Goal: Task Accomplishment & Management: Manage account settings

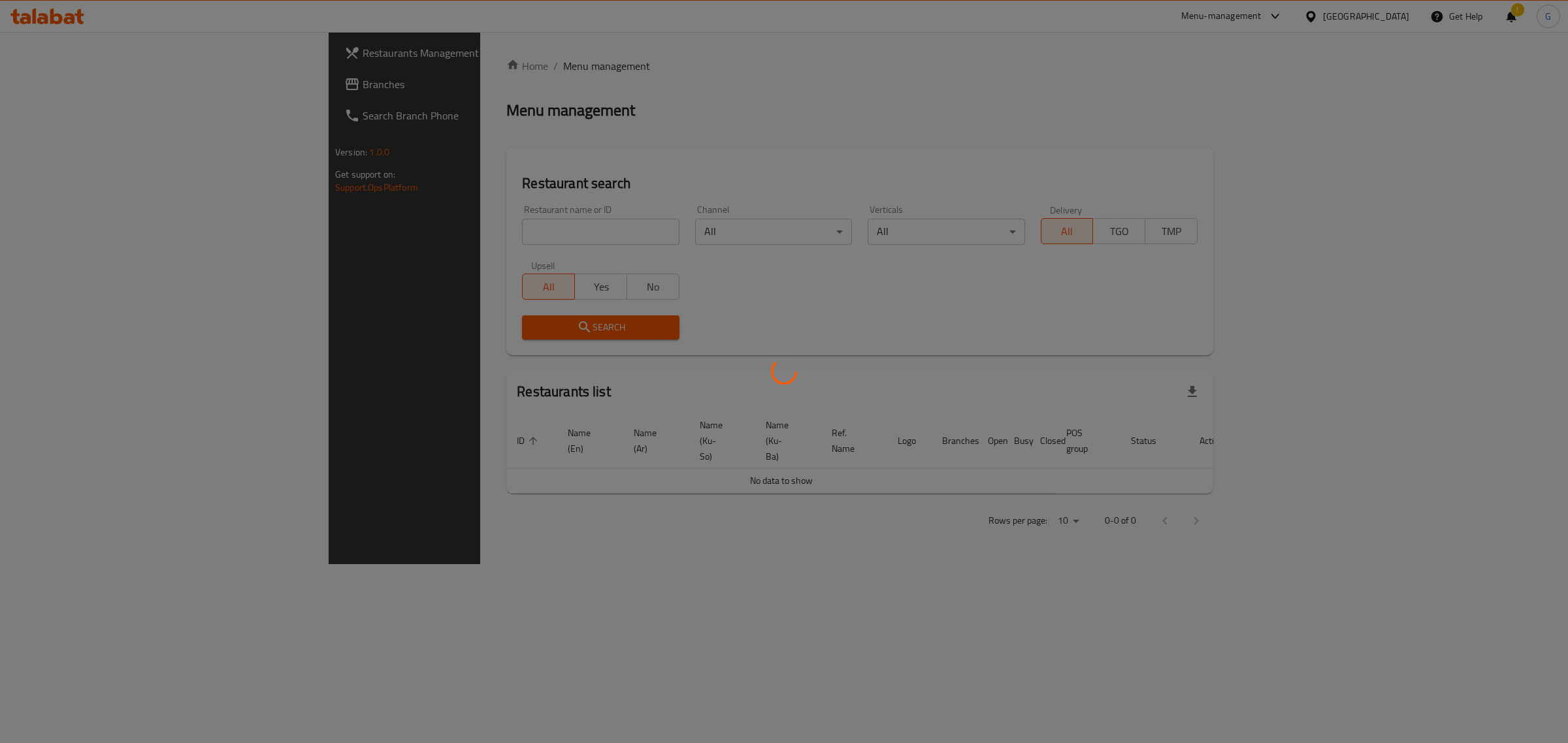
click at [435, 230] on div at bounding box center [784, 372] width 1568 height 743
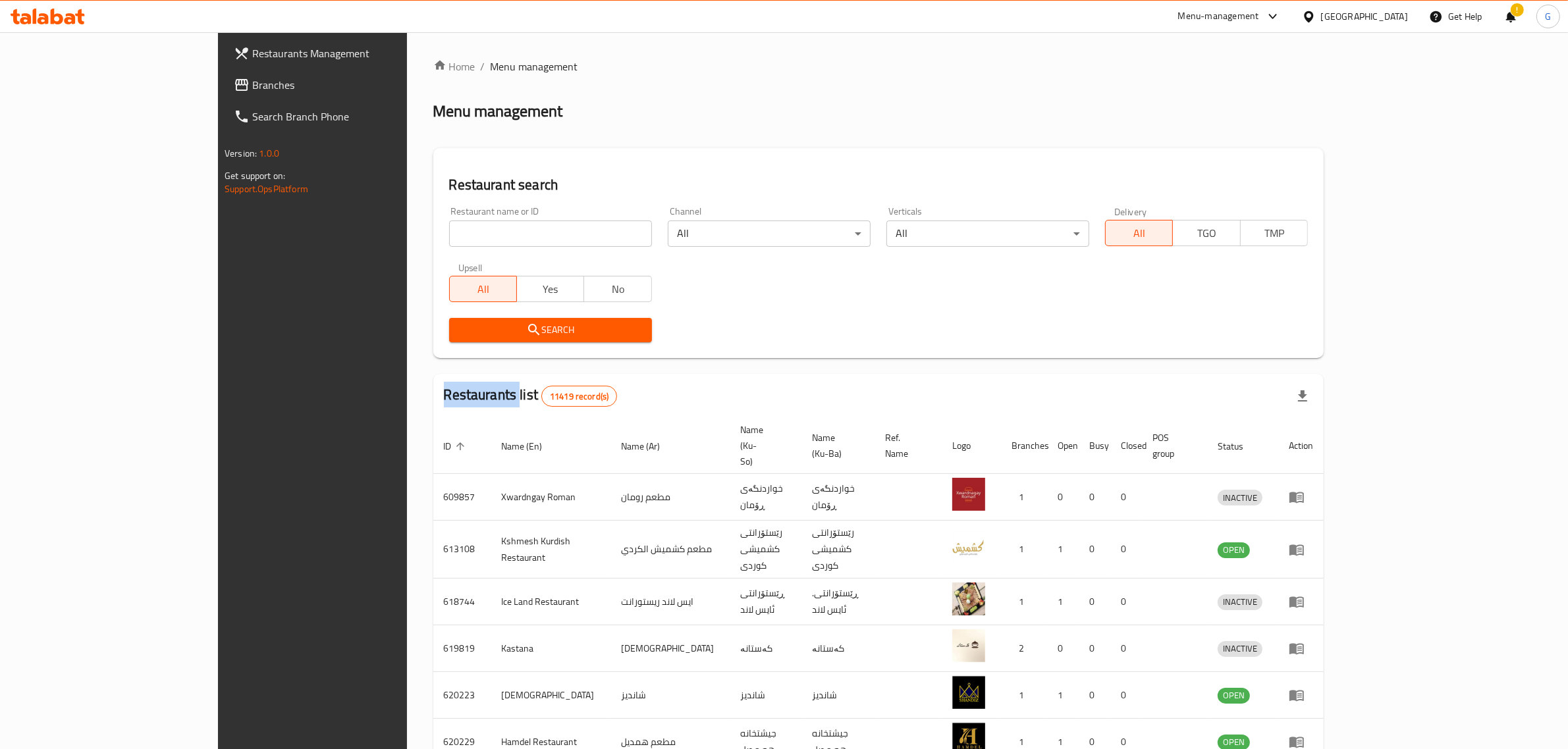
click at [437, 231] on div at bounding box center [784, 374] width 1568 height 749
click at [449, 231] on input "search" at bounding box center [550, 233] width 203 height 26
type input "qanadil baghda"
click button "Search" at bounding box center [550, 330] width 203 height 24
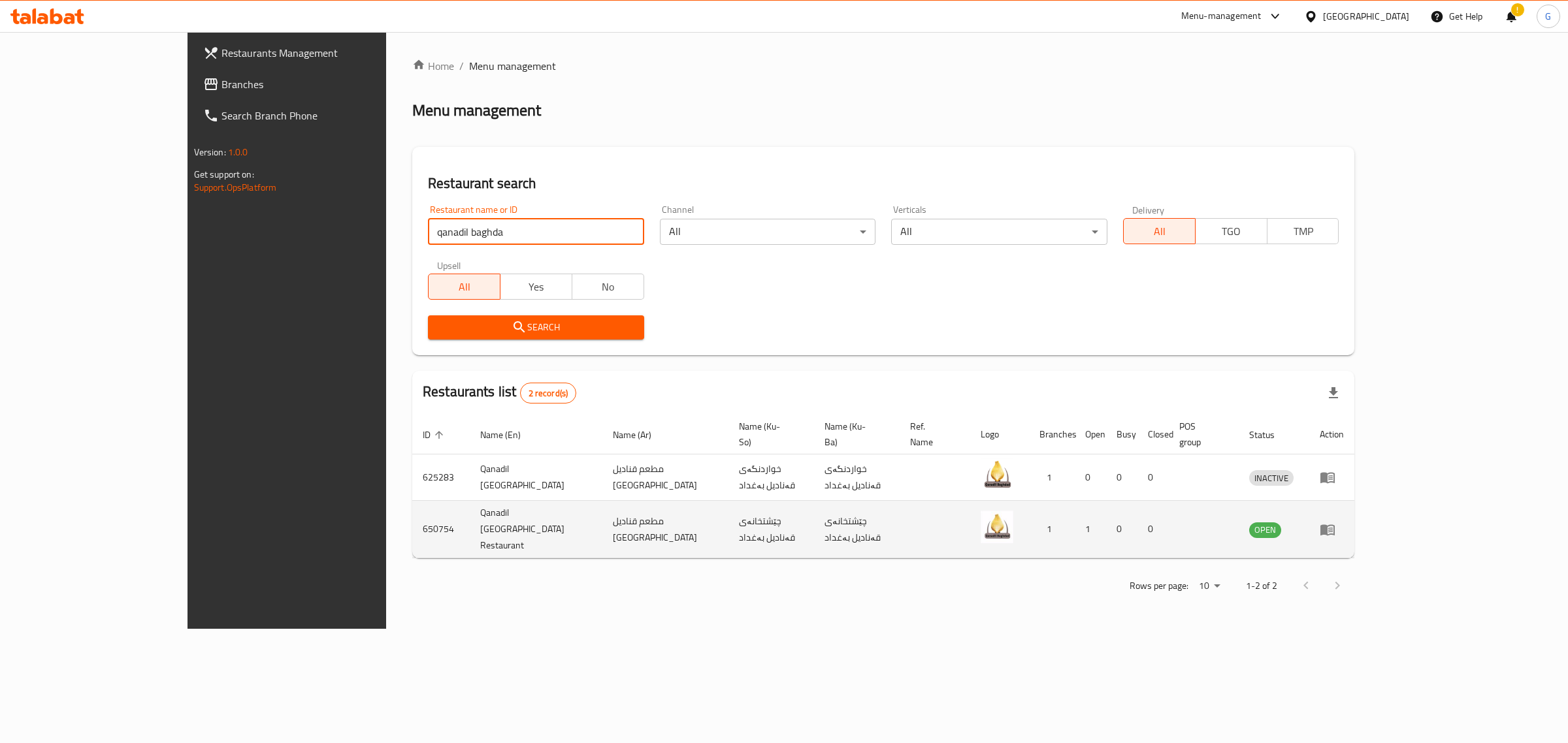
click at [1335, 522] on icon "enhanced table" at bounding box center [1327, 529] width 15 height 15
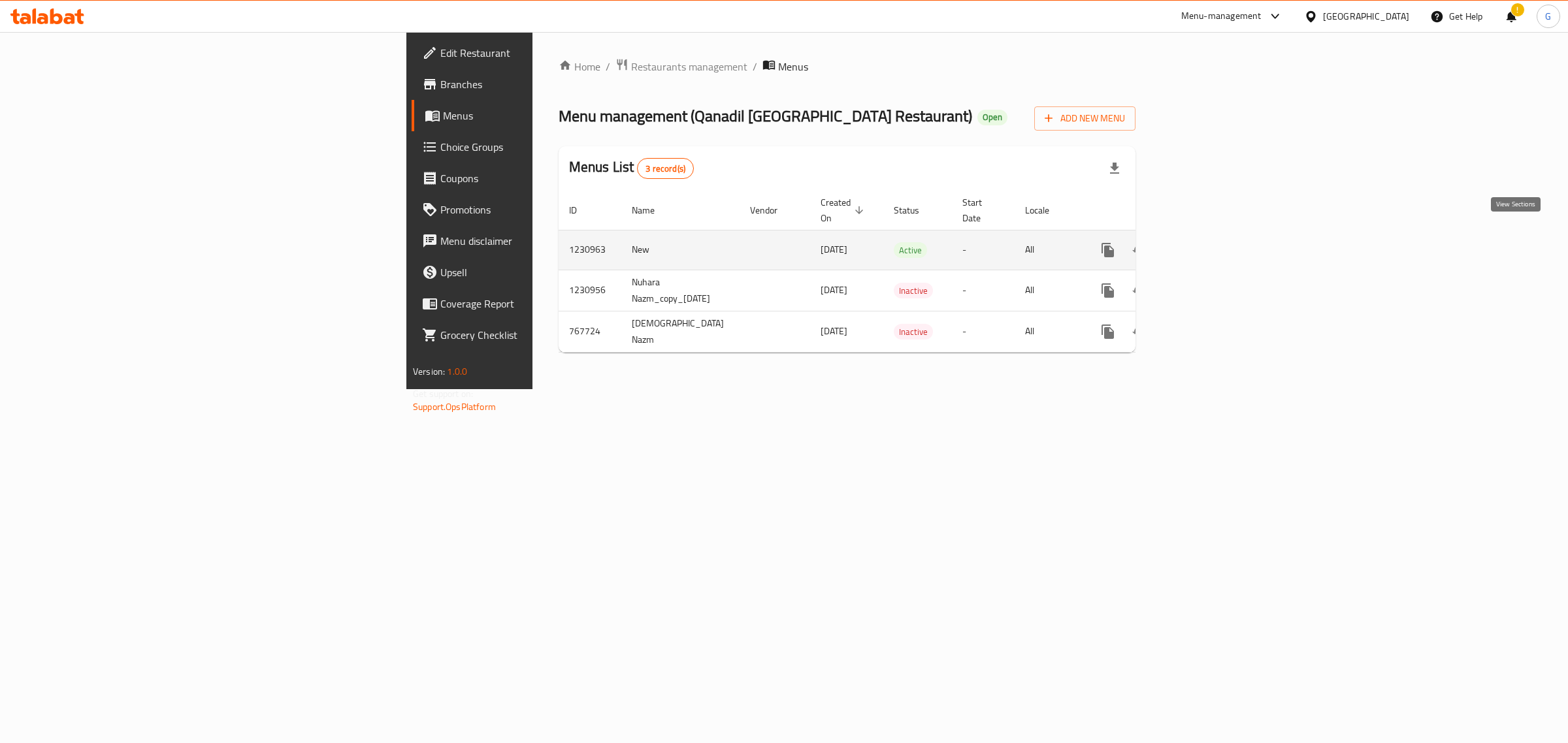
click at [1210, 242] on icon "enhanced table" at bounding box center [1202, 250] width 15 height 15
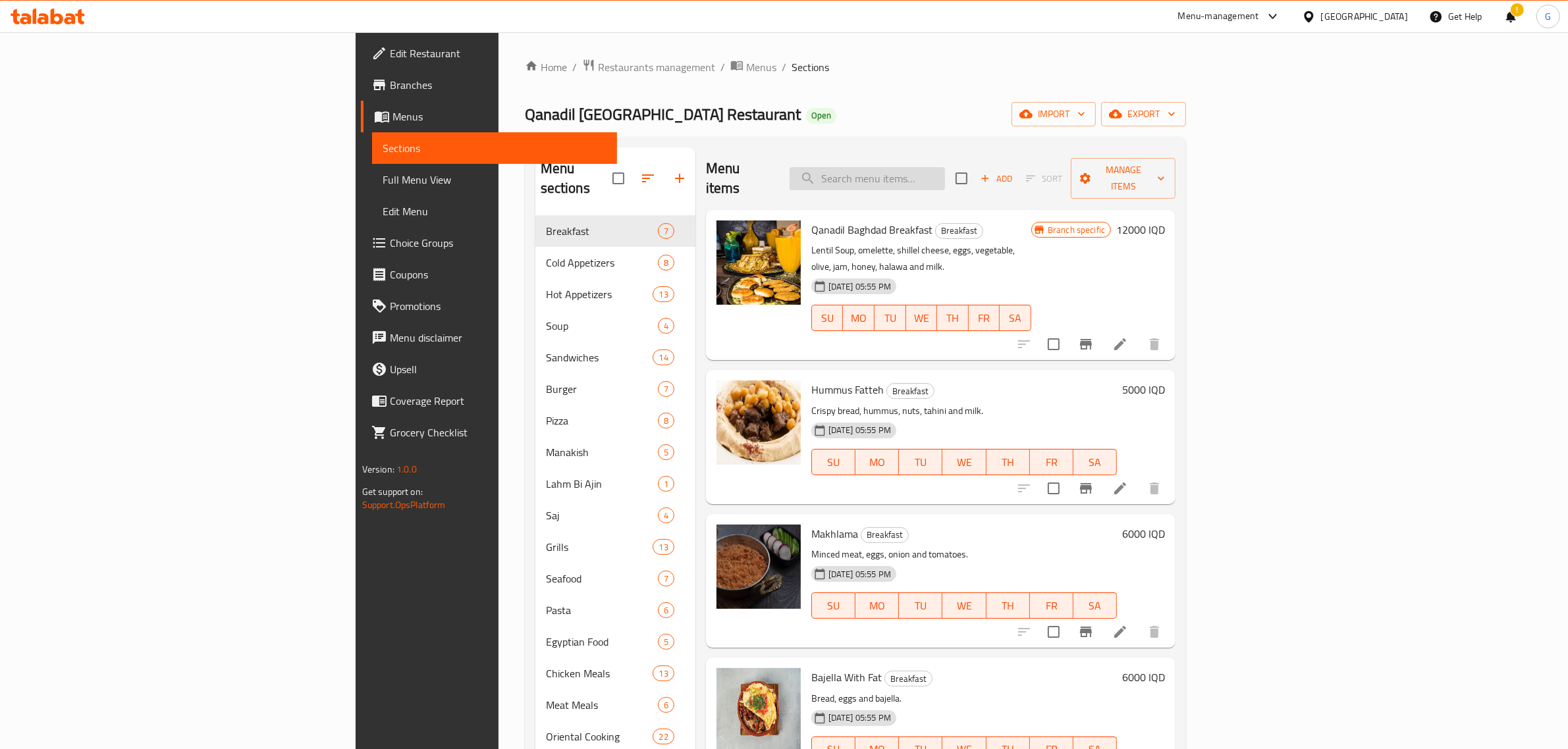
click at [945, 167] on input "search" at bounding box center [867, 179] width 155 height 23
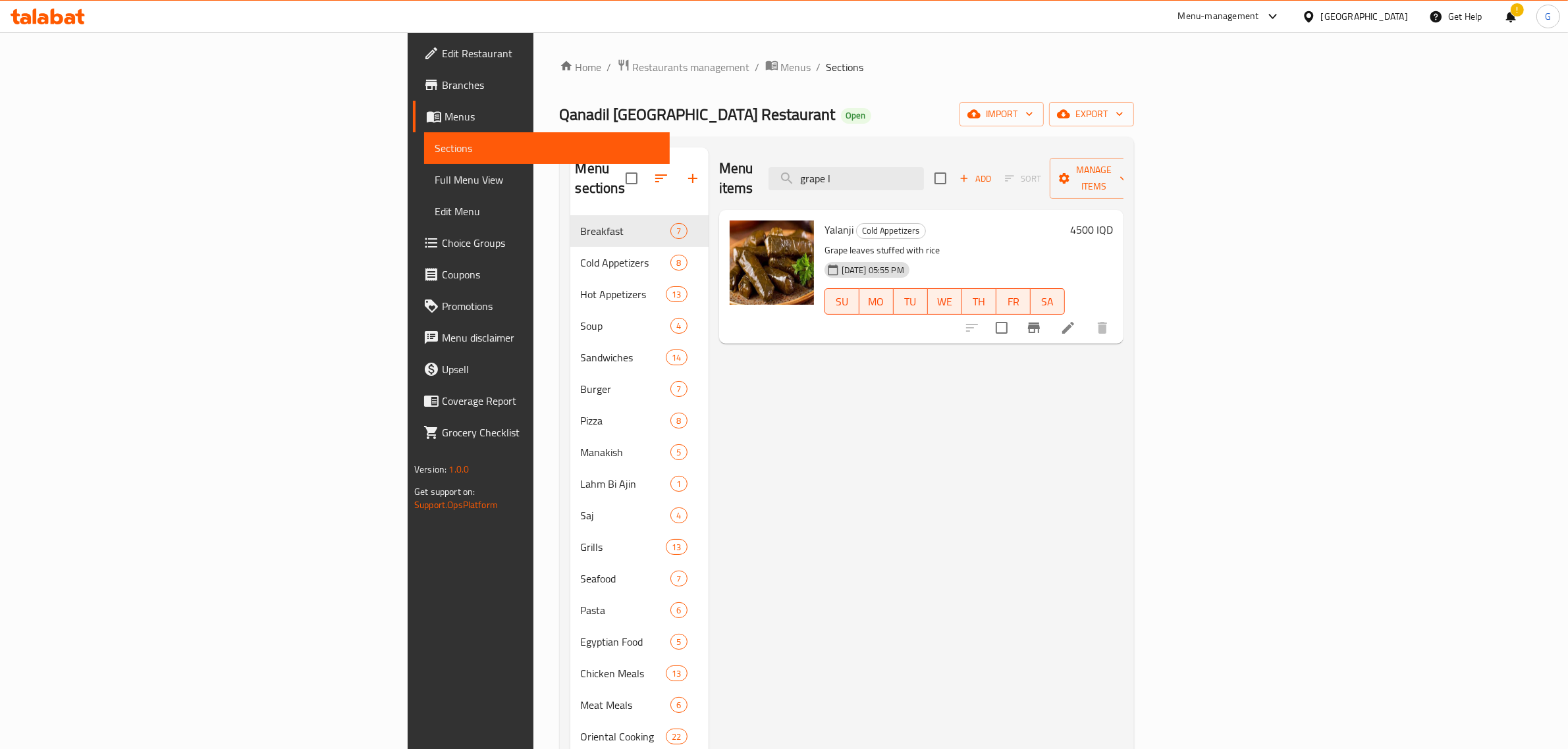
type input "grape l"
click at [1076, 320] on icon at bounding box center [1068, 327] width 16 height 16
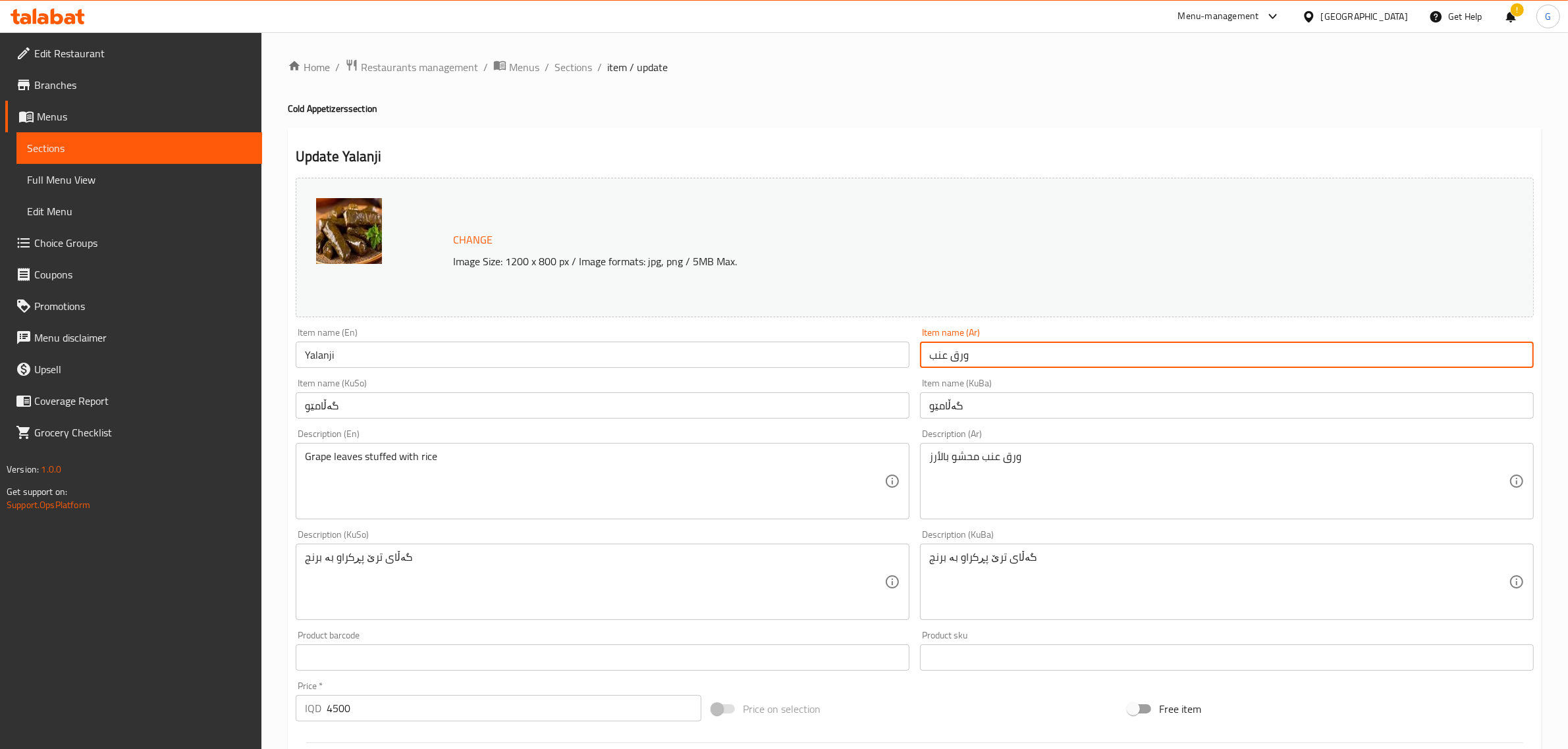
click at [929, 360] on input "ورق عنب" at bounding box center [1226, 354] width 614 height 26
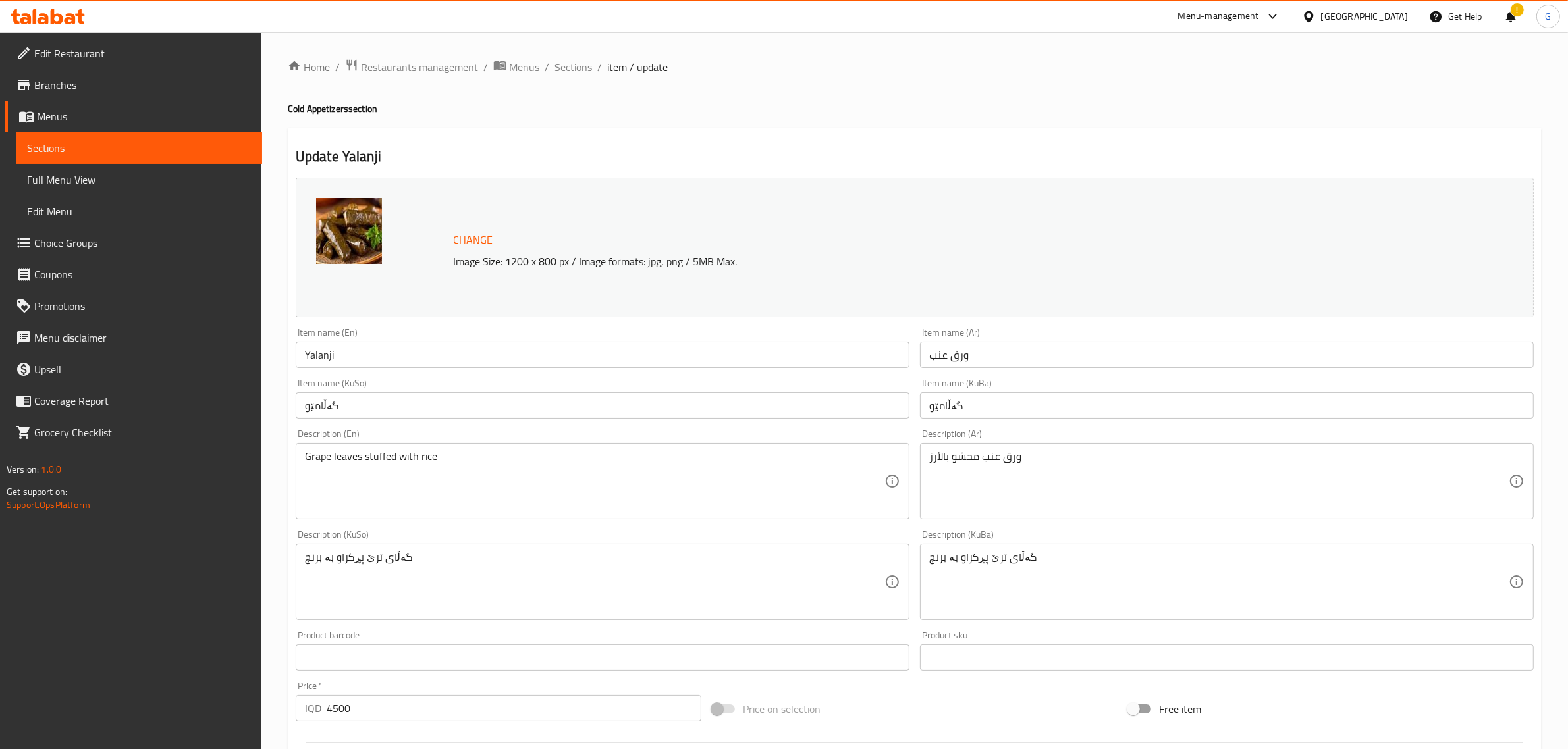
click at [956, 352] on input "ورق عنب" at bounding box center [1226, 354] width 614 height 26
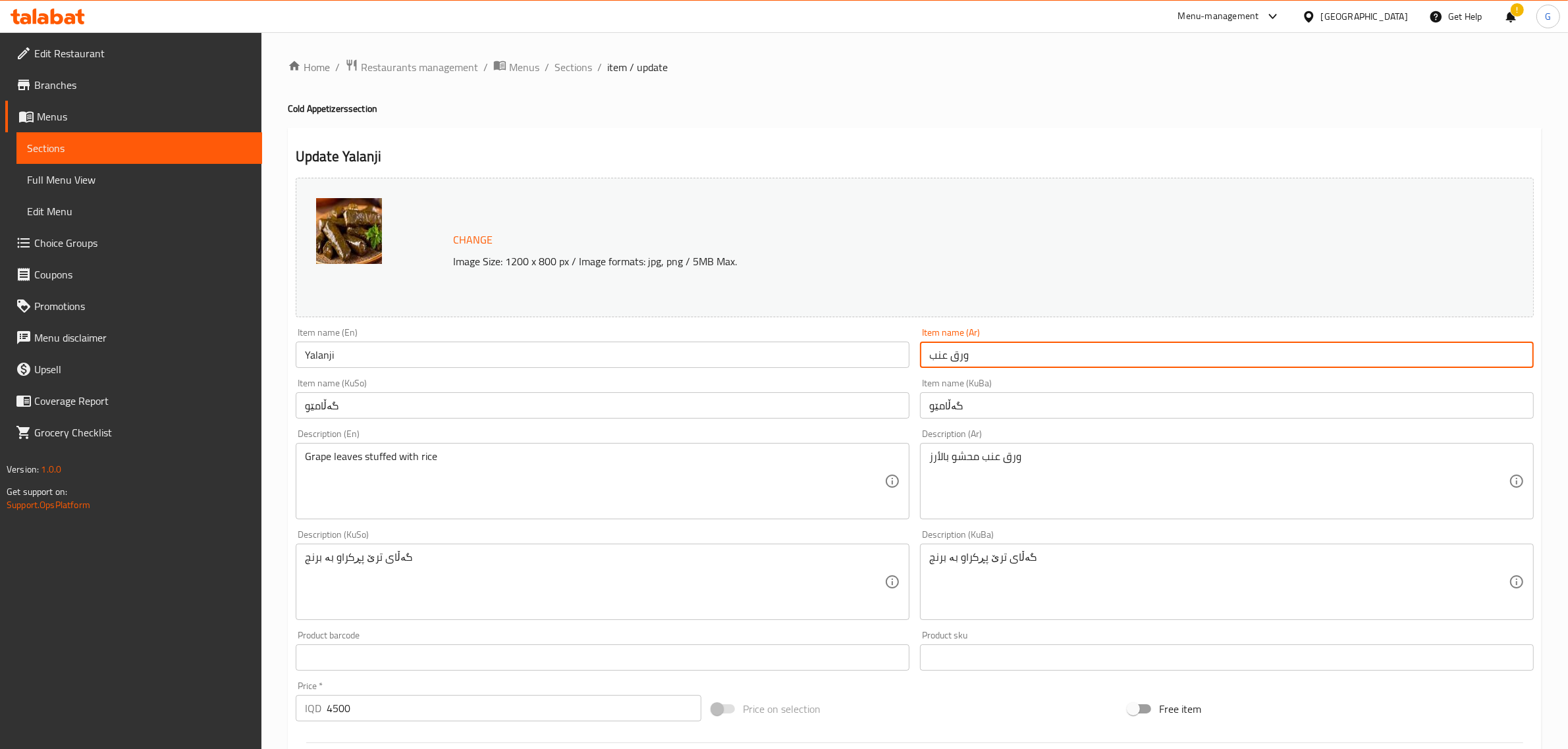
click at [956, 352] on input "ورق عنب" at bounding box center [1226, 354] width 614 height 26
paste input "- ٦ قطع"
type input "ورق عنب - ٦ قطع"
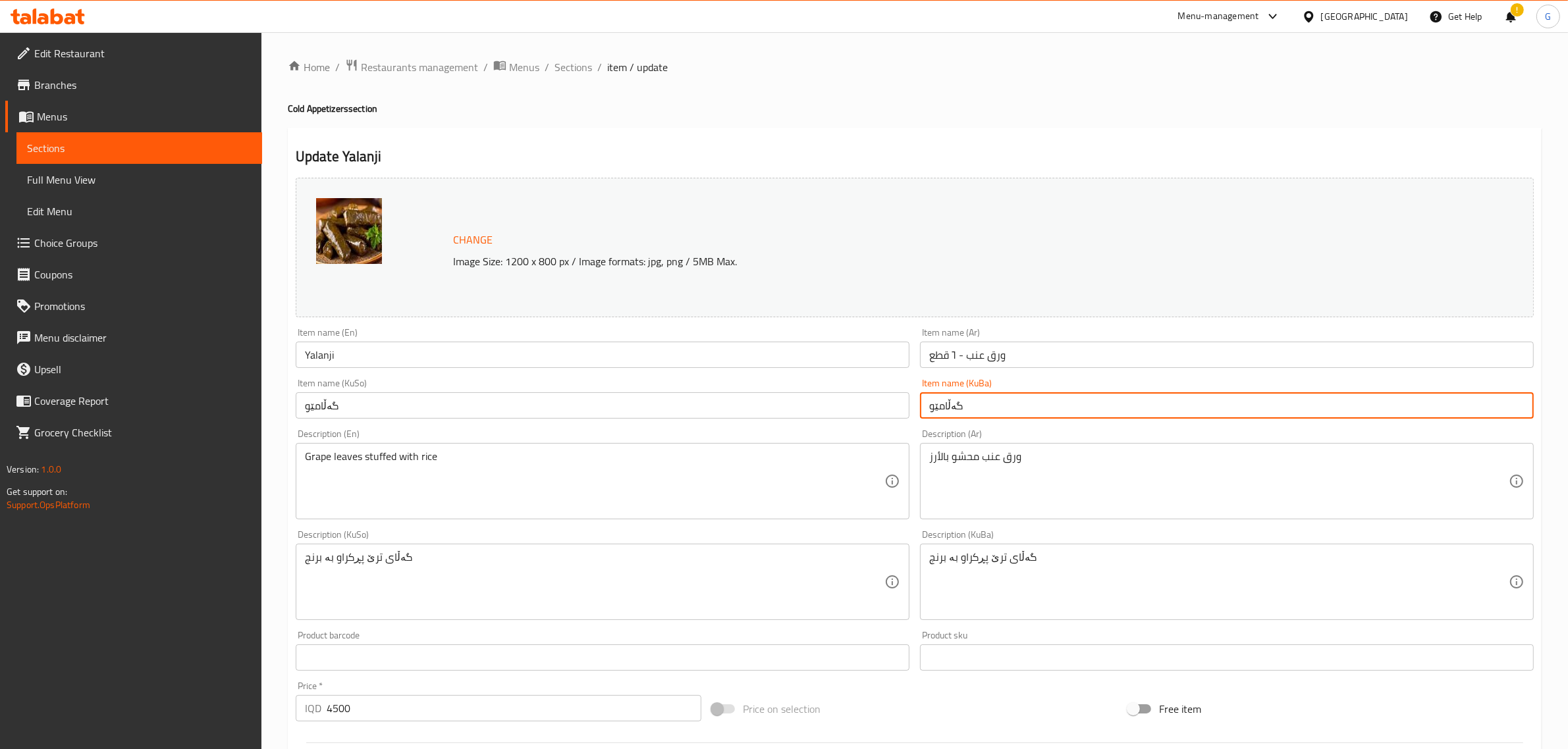
click at [979, 412] on input "گەڵامێو" at bounding box center [1226, 406] width 614 height 26
paste input "- 6 پارچە"
type input "گەڵامێو - 6 پارچە"
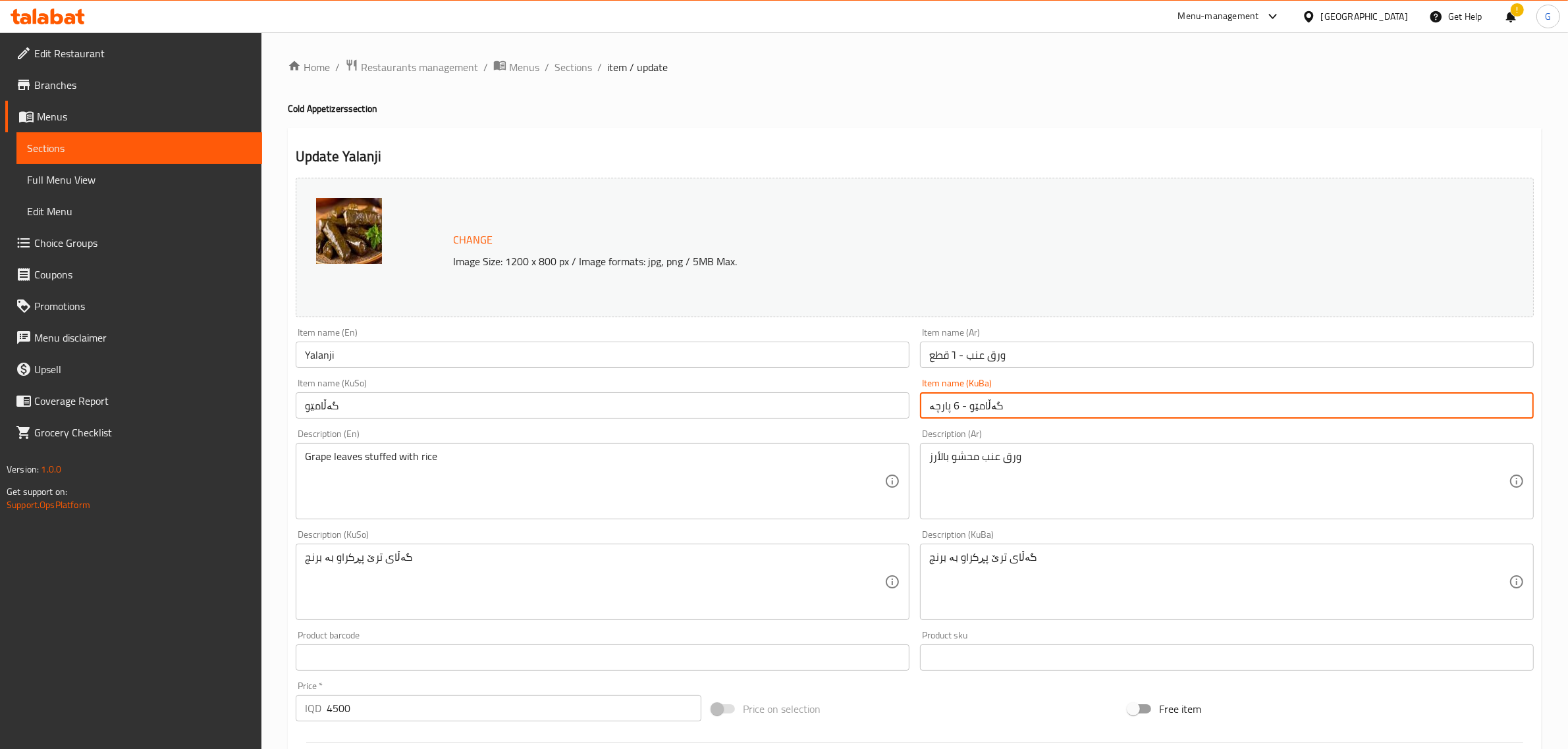
click at [330, 403] on input "گەڵامێو" at bounding box center [602, 406] width 614 height 26
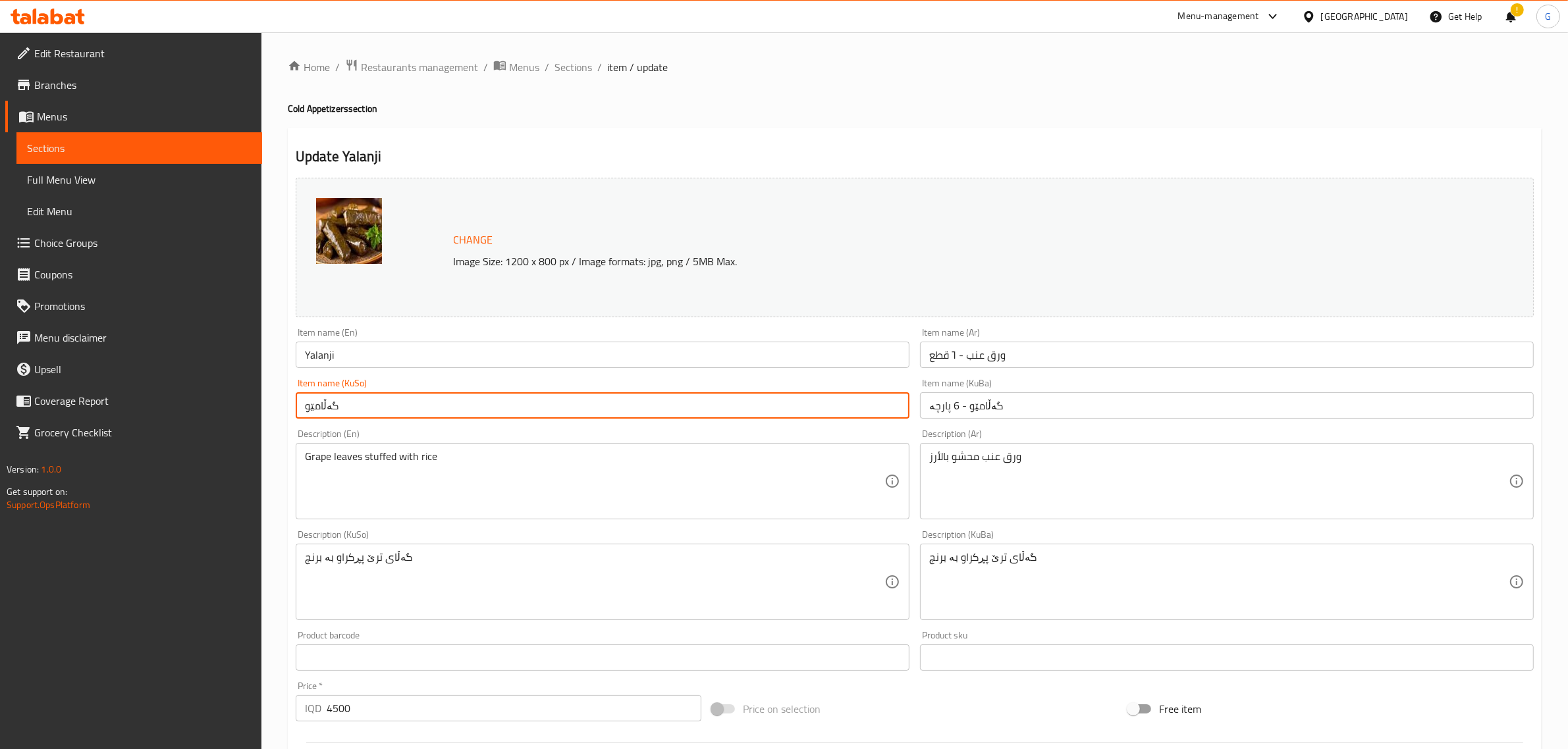
click at [330, 403] on input "گەڵامێو" at bounding box center [602, 406] width 614 height 26
paste input "- 6 پارچە"
type input "گەڵامێو - 6 پارچە"
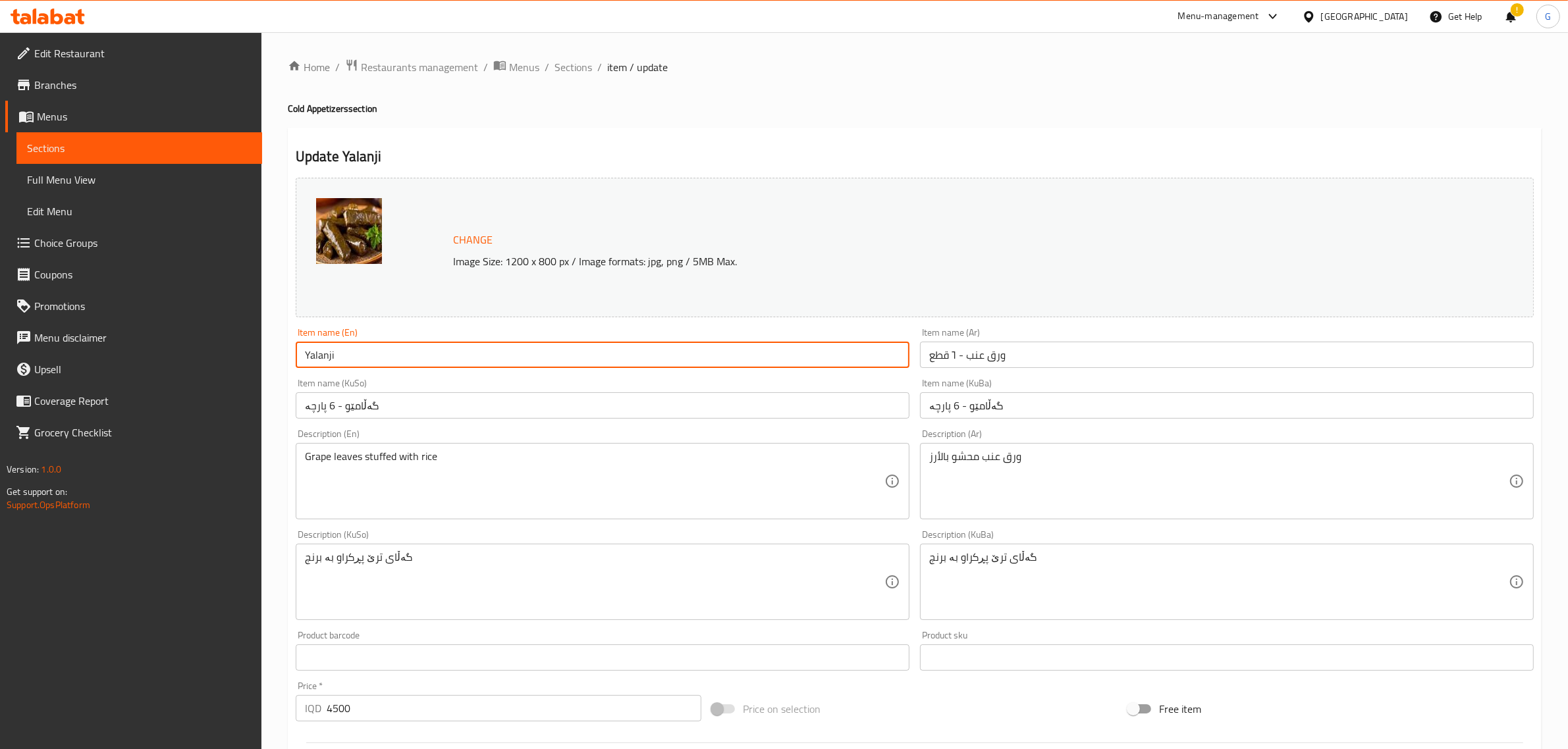
click at [392, 360] on input "Yalanji" at bounding box center [602, 354] width 614 height 26
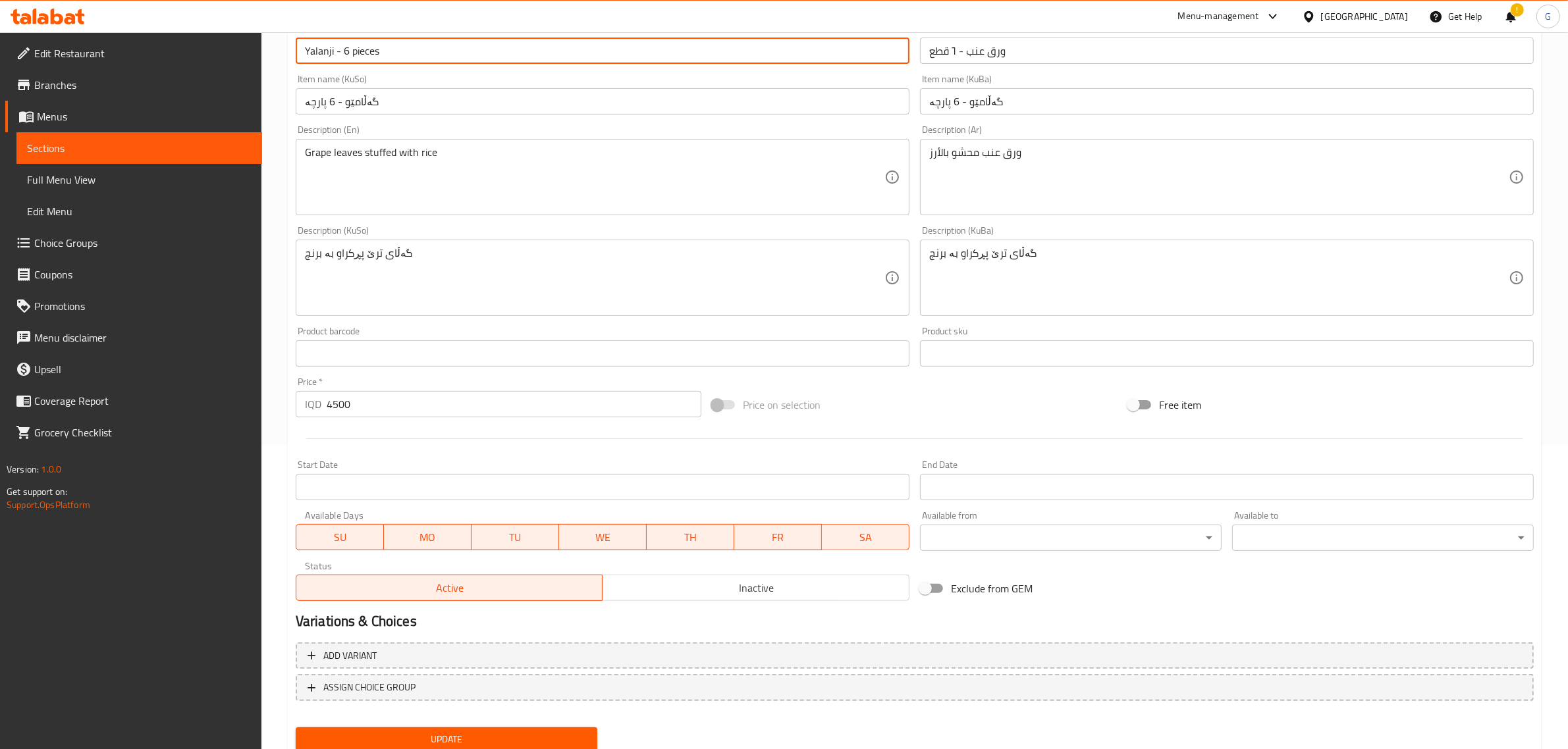
scroll to position [350, 0]
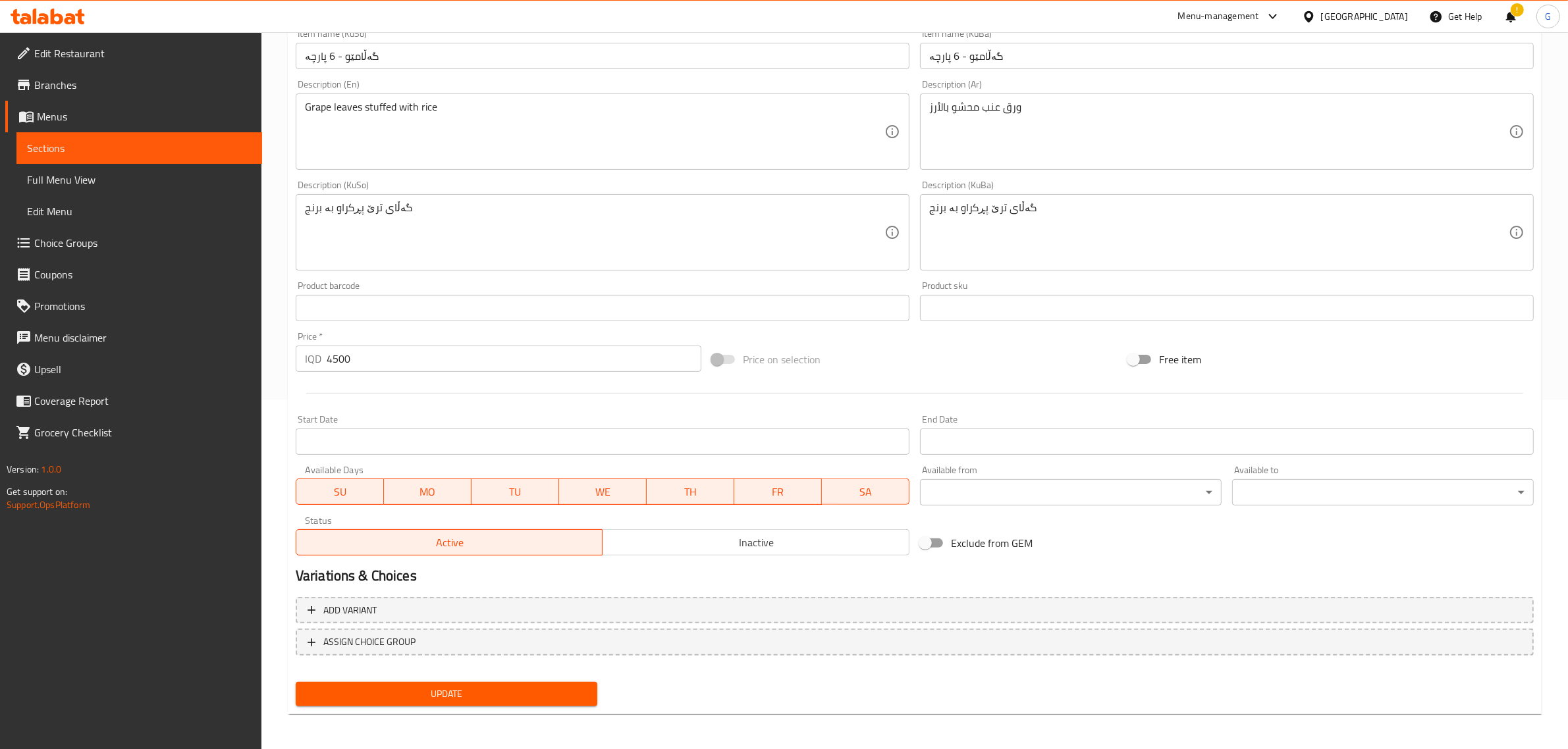
type input "Yalanji - 6 pieces"
click at [526, 696] on span "Update" at bounding box center [447, 694] width 281 height 16
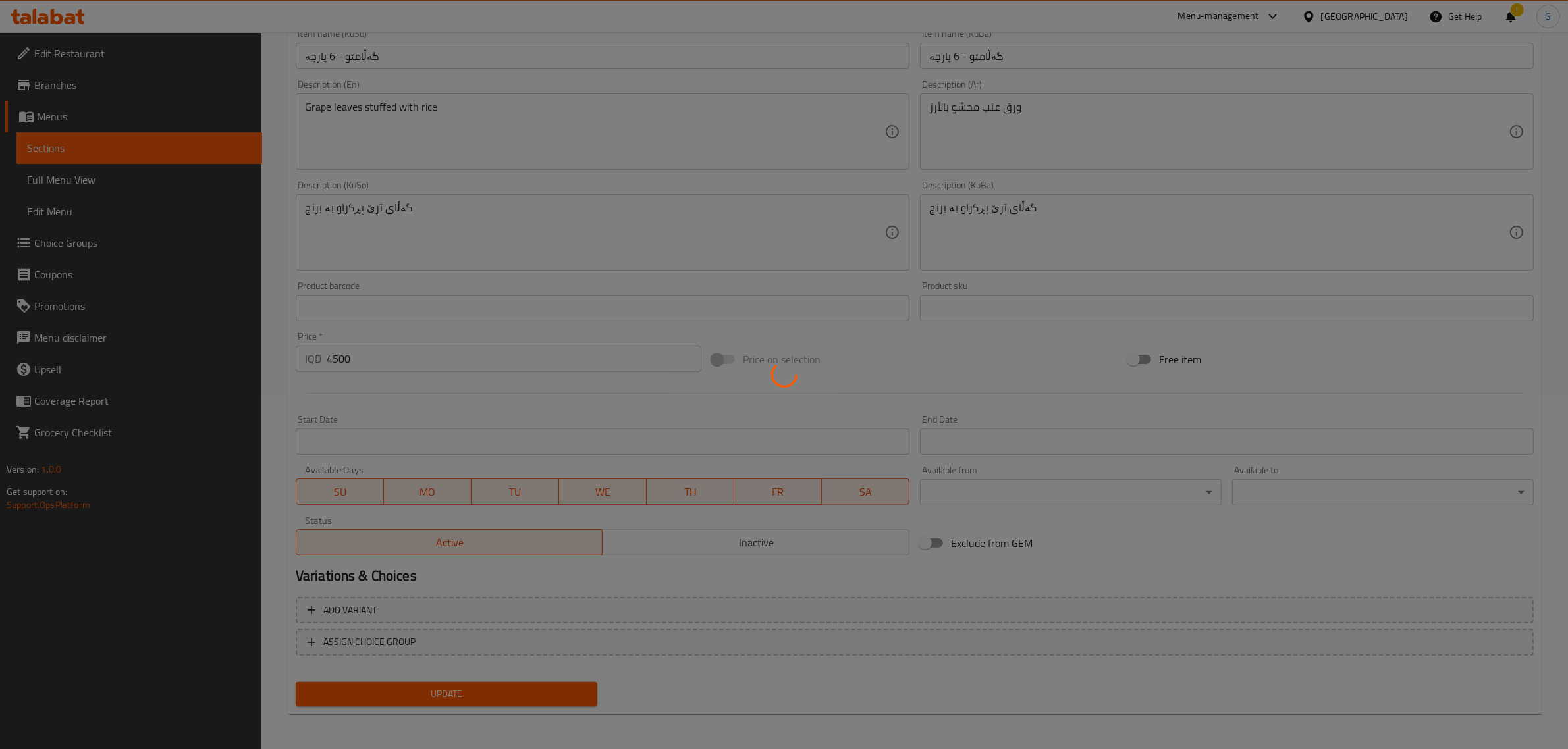
click at [526, 696] on div at bounding box center [784, 374] width 1568 height 749
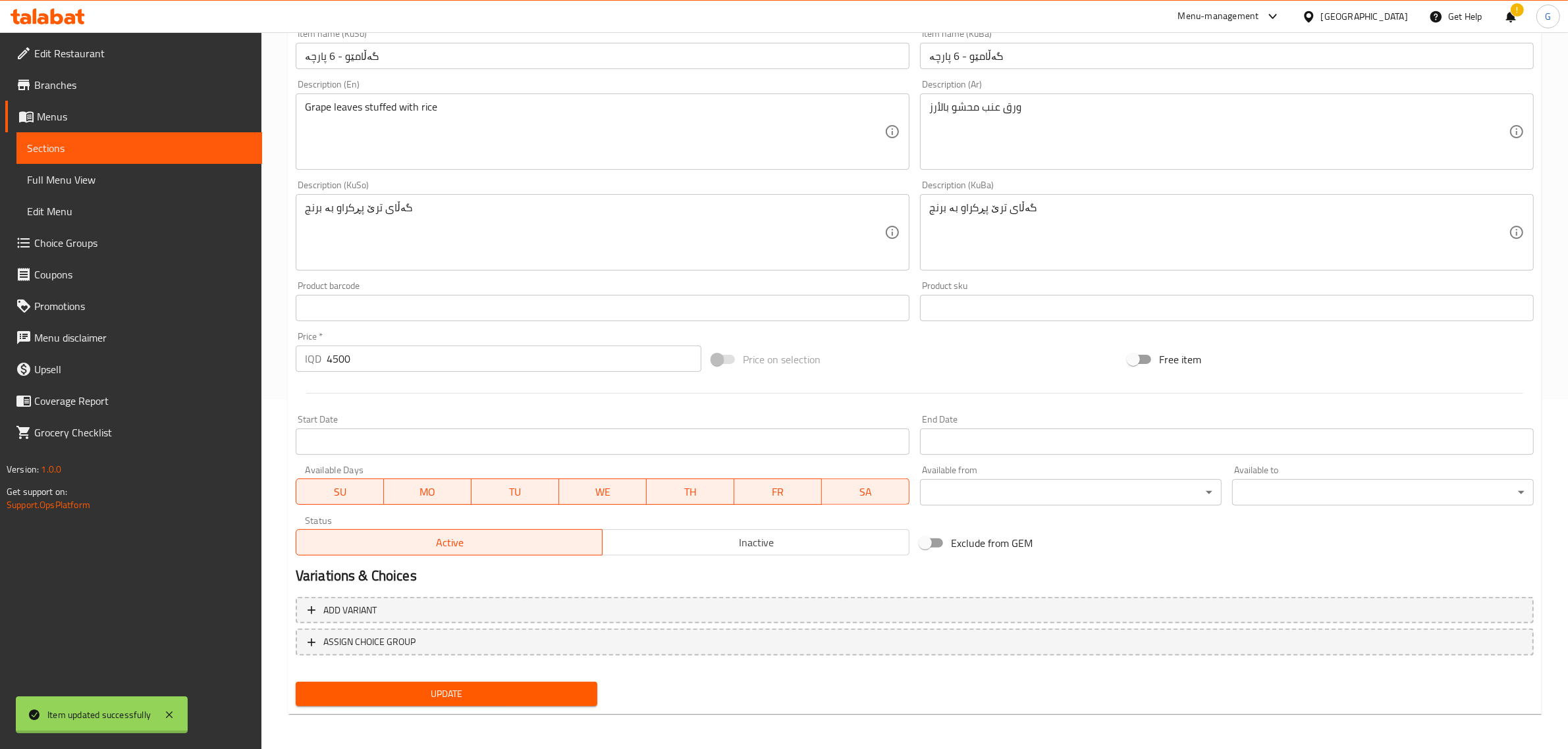
click at [518, 695] on div "Home / Restaurants management / Menus / Sections / item / update Cold Appetizer…" at bounding box center [915, 217] width 1254 height 1016
click at [518, 695] on span "Update" at bounding box center [447, 694] width 281 height 16
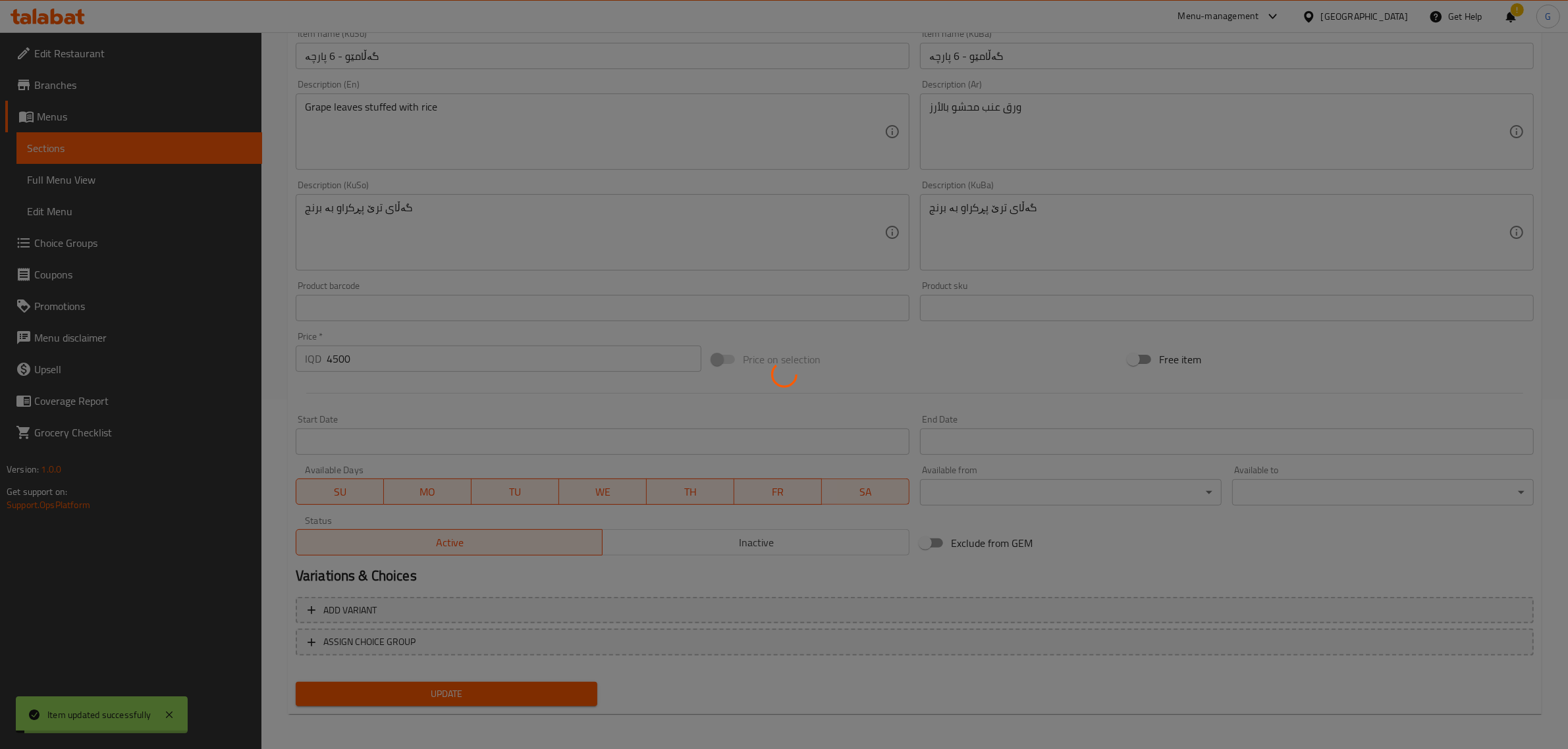
click at [518, 695] on div at bounding box center [784, 374] width 1568 height 749
